Goal: Find specific page/section: Find specific page/section

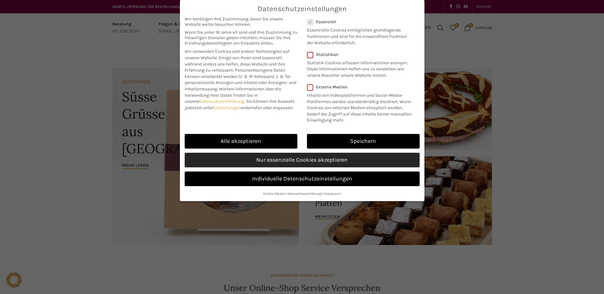
click at [338, 161] on link "Nur essenzielle Cookies akzeptieren" at bounding box center [302, 160] width 235 height 15
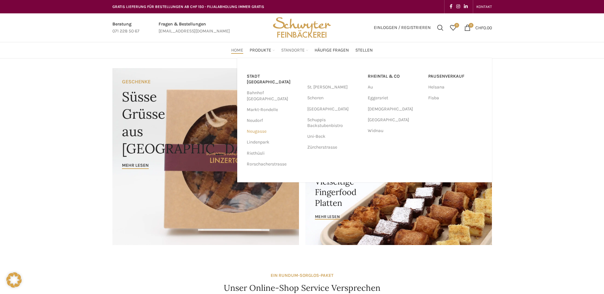
click at [255, 126] on link "Neugasse" at bounding box center [274, 131] width 54 height 11
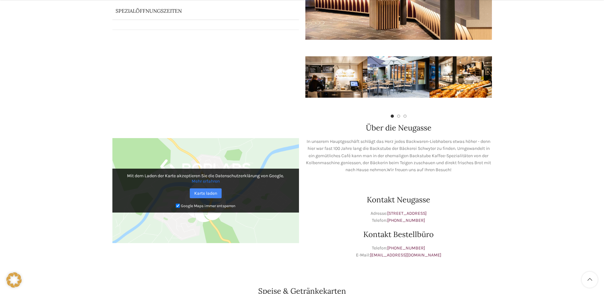
scroll to position [319, 0]
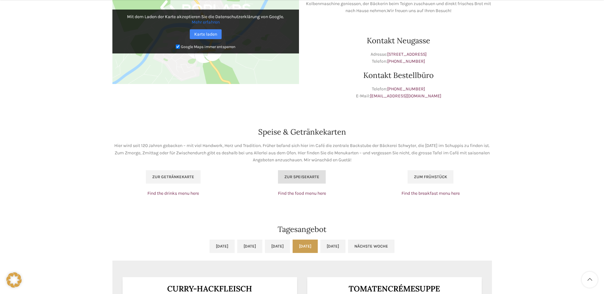
click at [297, 181] on link "Zur Speisekarte" at bounding box center [302, 176] width 48 height 13
